Goal: Information Seeking & Learning: Learn about a topic

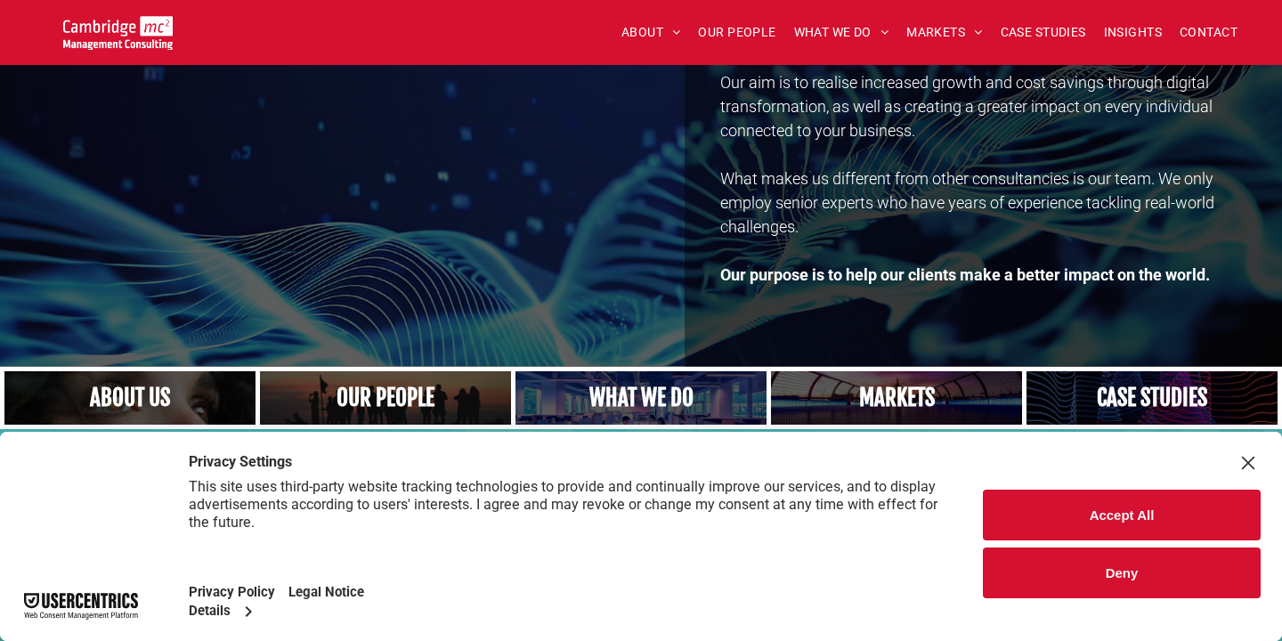
scroll to position [177, 0]
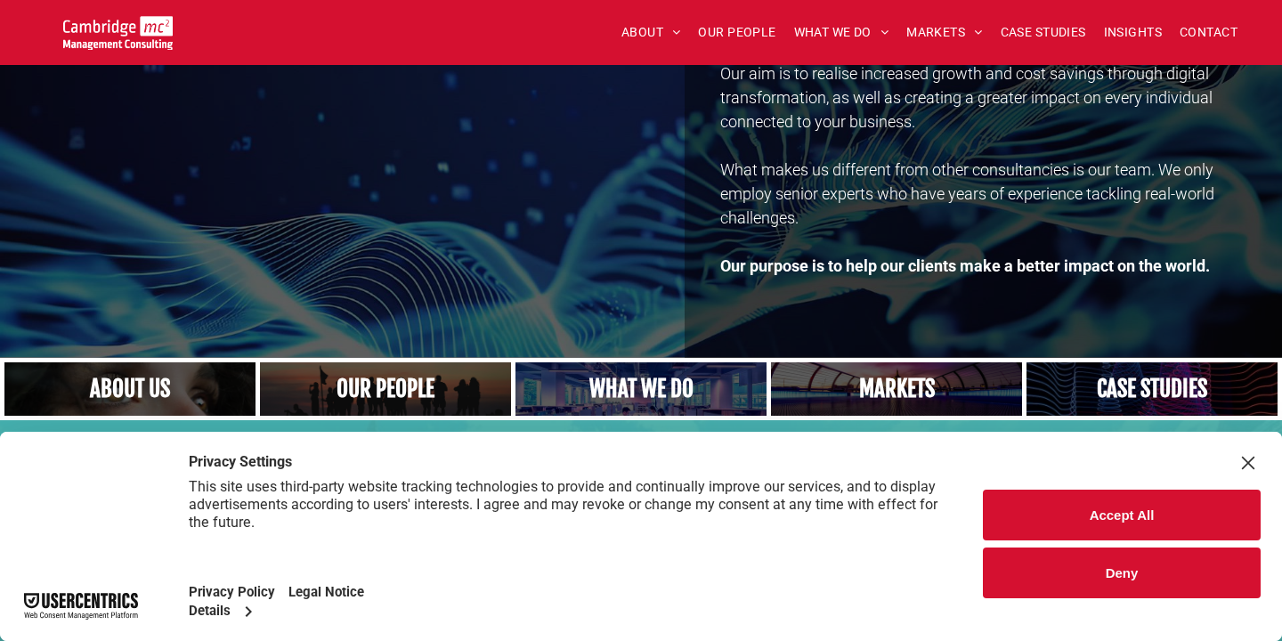
click at [1135, 566] on button "Deny" at bounding box center [1122, 573] width 278 height 51
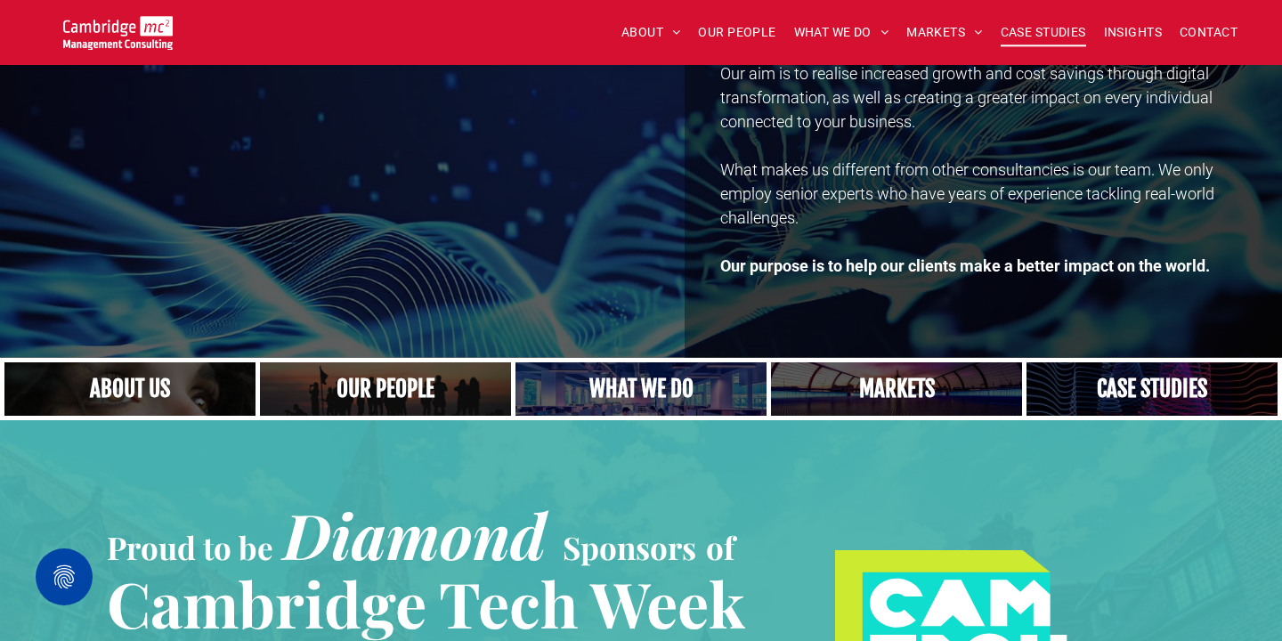
click at [1042, 33] on span "CASE STUDIES" at bounding box center [1043, 33] width 85 height 28
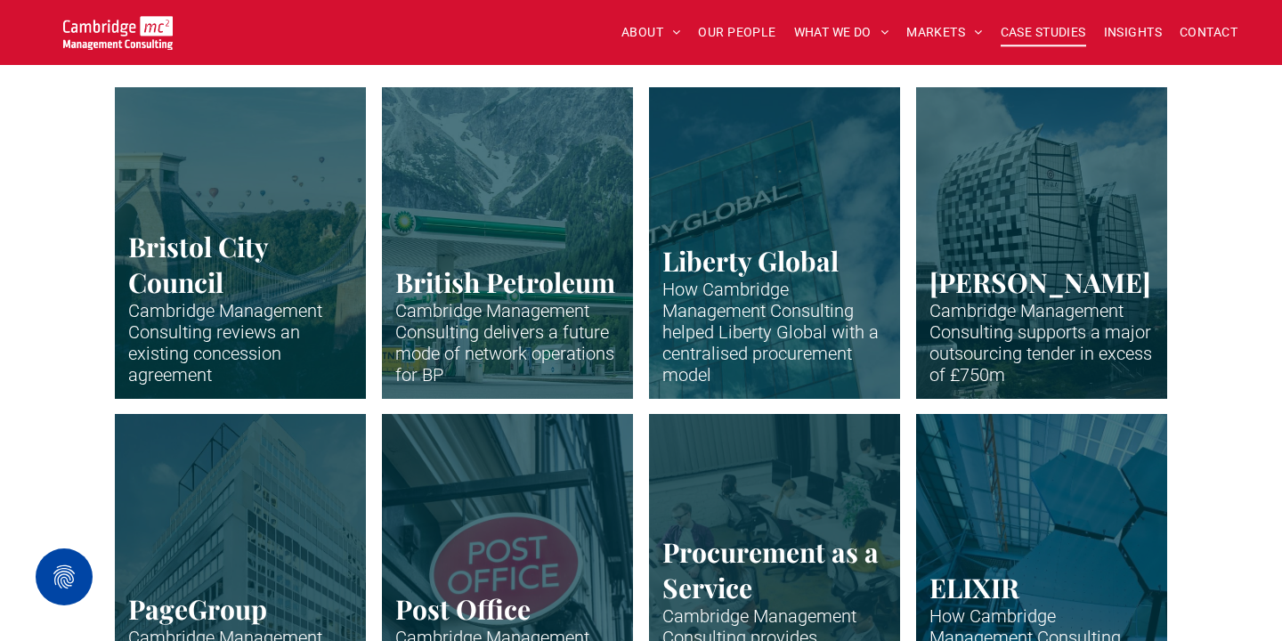
scroll to position [537, 0]
